Goal: Task Accomplishment & Management: Manage account settings

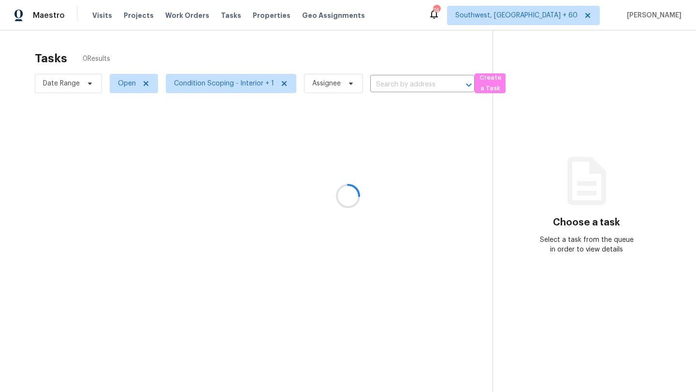
click at [57, 86] on div at bounding box center [348, 196] width 696 height 392
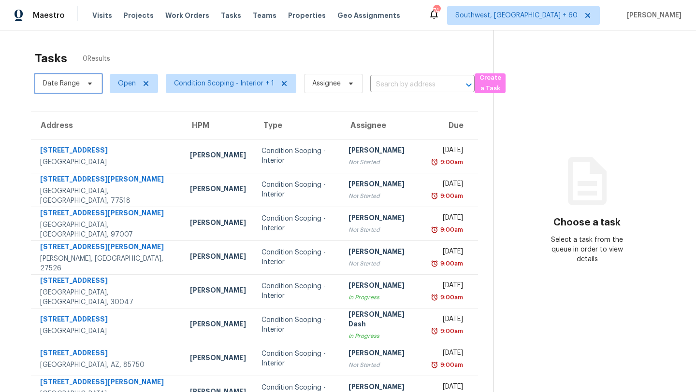
click at [70, 85] on span "Date Range" at bounding box center [61, 84] width 37 height 10
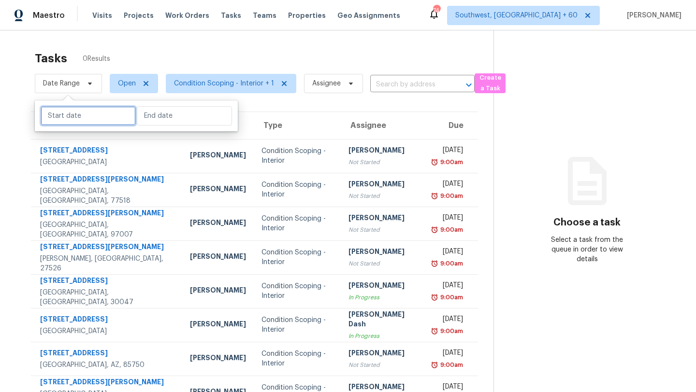
select select "7"
select select "2025"
select select "8"
select select "2025"
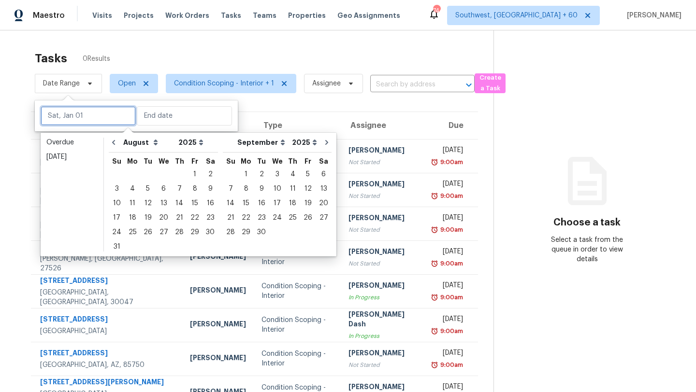
click at [72, 113] on input "text" at bounding box center [88, 115] width 95 height 19
click at [144, 199] on div "12" at bounding box center [147, 204] width 15 height 14
type input "[DATE]"
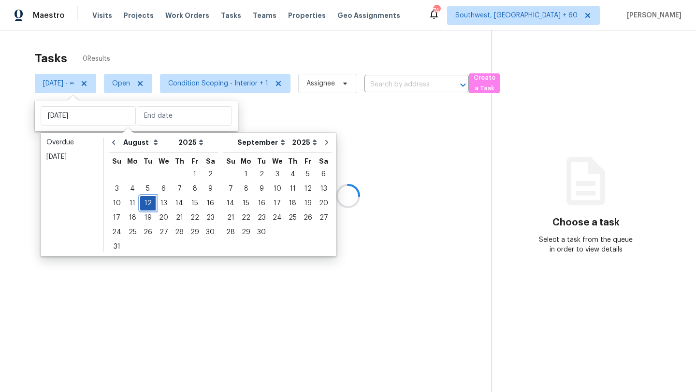
click at [144, 199] on div "12" at bounding box center [147, 204] width 15 height 14
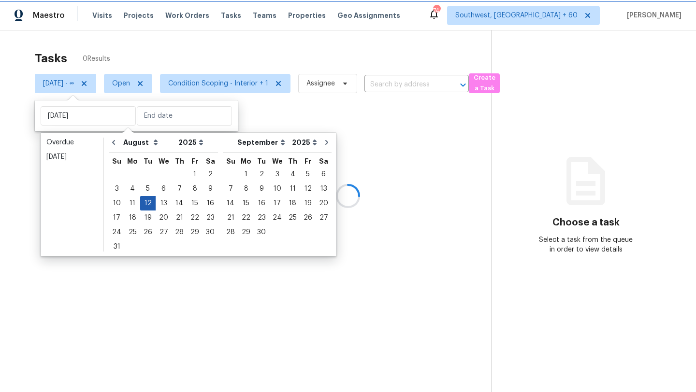
type input "[DATE]"
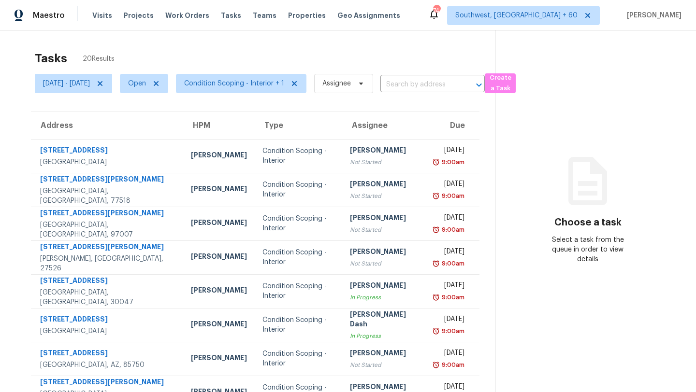
click at [225, 49] on div "Tasks 20 Results" at bounding box center [265, 58] width 460 height 25
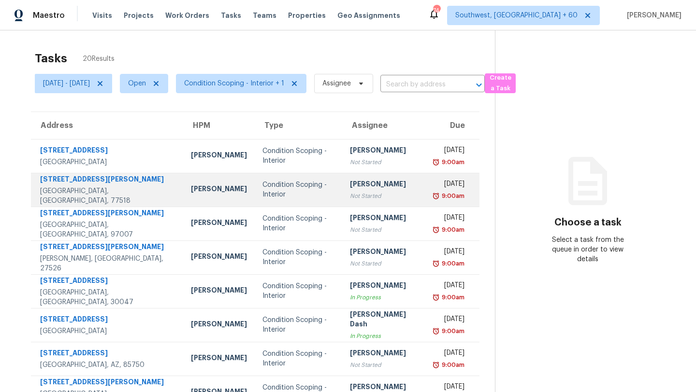
scroll to position [111, 0]
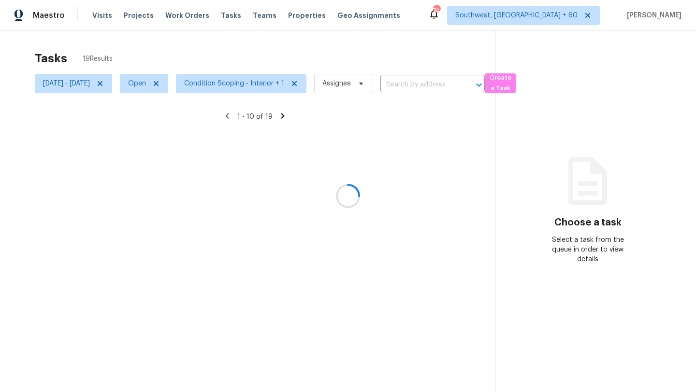
click at [246, 84] on div at bounding box center [348, 196] width 696 height 392
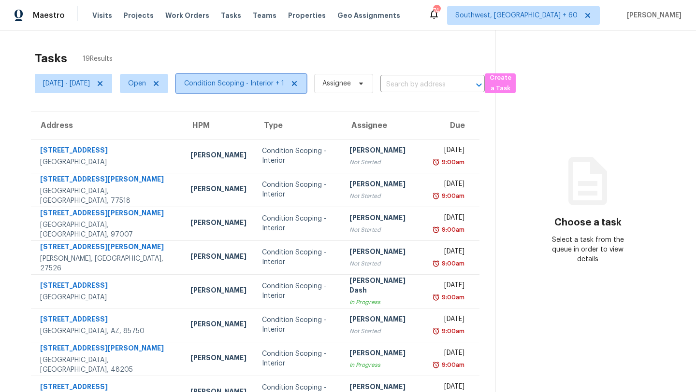
click at [246, 84] on span "Condition Scoping - Interior + 1" at bounding box center [234, 84] width 100 height 10
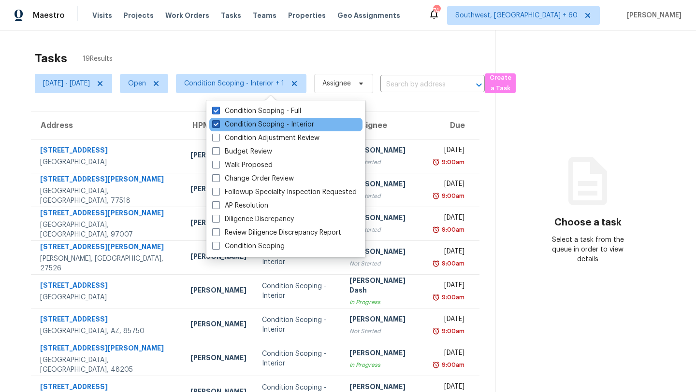
click at [240, 123] on label "Condition Scoping - Interior" at bounding box center [263, 125] width 102 height 10
click at [218, 123] on input "Condition Scoping - Interior" at bounding box center [215, 123] width 6 height 6
checkbox input "false"
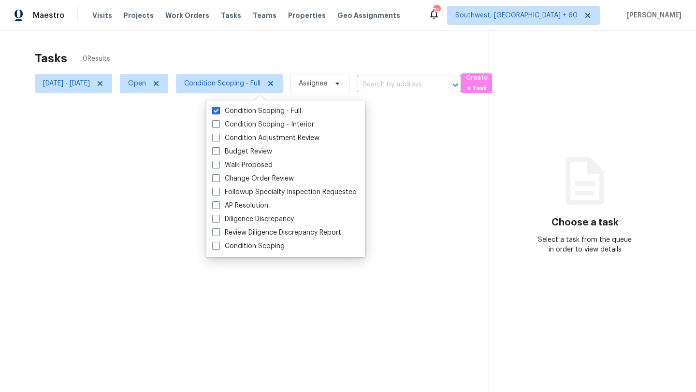
click at [253, 48] on div at bounding box center [348, 196] width 696 height 392
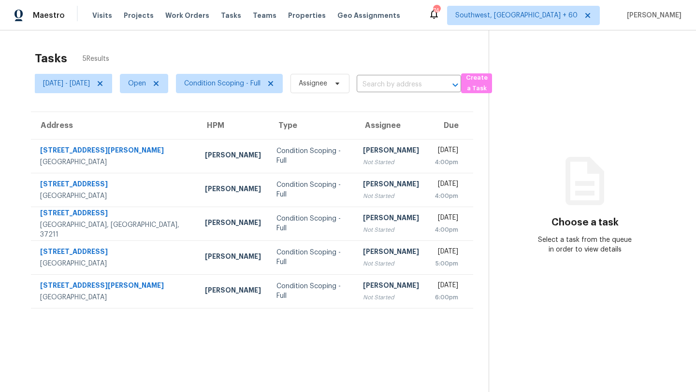
scroll to position [30, 0]
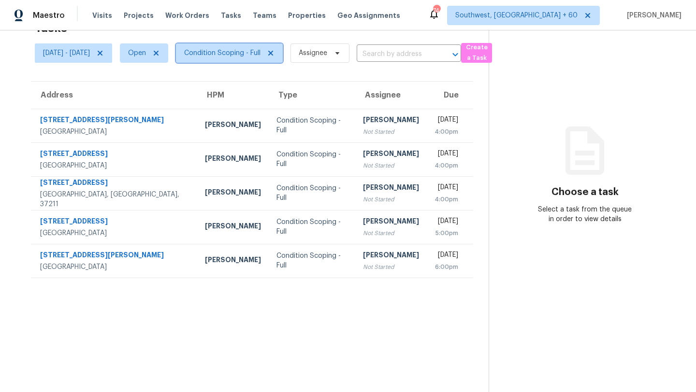
click at [256, 54] on span "Condition Scoping - Full" at bounding box center [222, 53] width 76 height 10
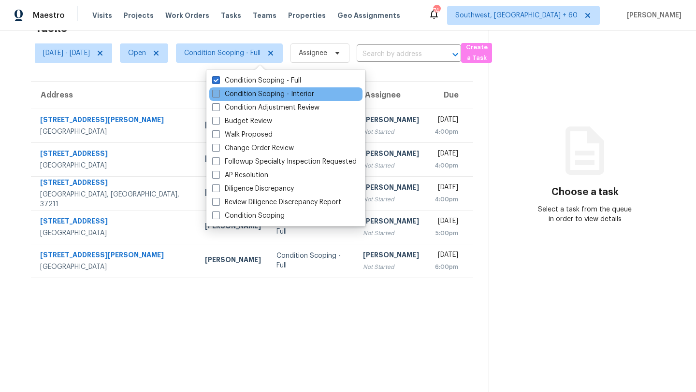
click at [257, 92] on label "Condition Scoping - Interior" at bounding box center [263, 94] width 102 height 10
click at [218, 92] on input "Condition Scoping - Interior" at bounding box center [215, 92] width 6 height 6
checkbox input "true"
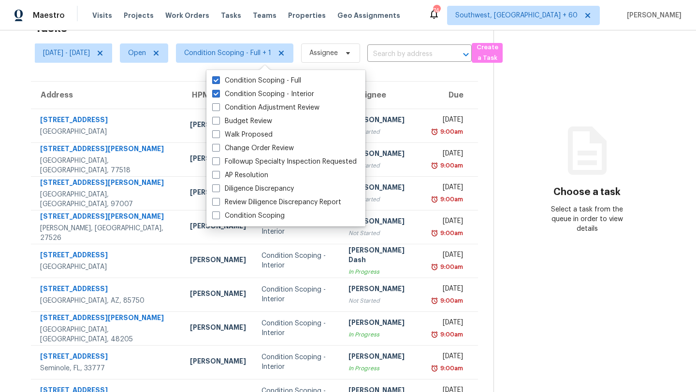
click at [573, 163] on icon at bounding box center [587, 151] width 39 height 48
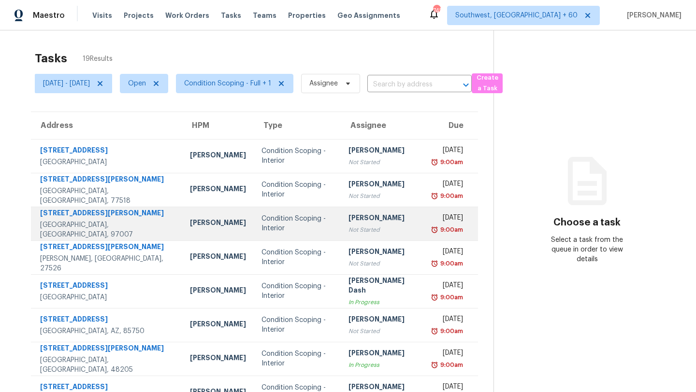
scroll to position [111, 0]
